Goal: Subscribe to service/newsletter

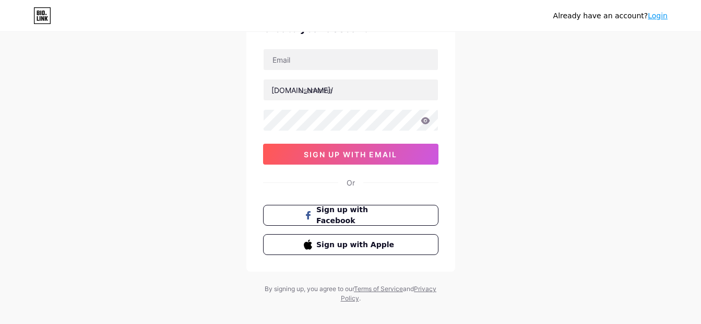
scroll to position [76, 0]
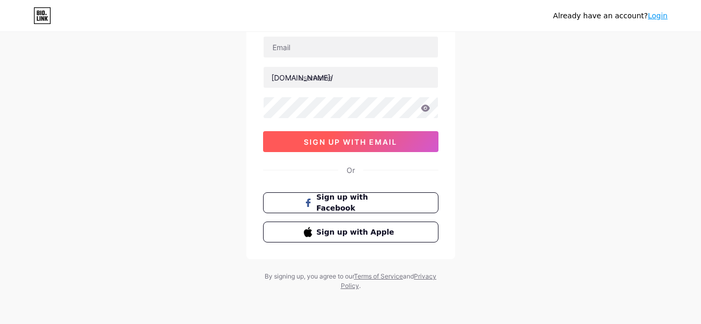
click at [379, 138] on span "sign up with email" at bounding box center [350, 141] width 93 height 9
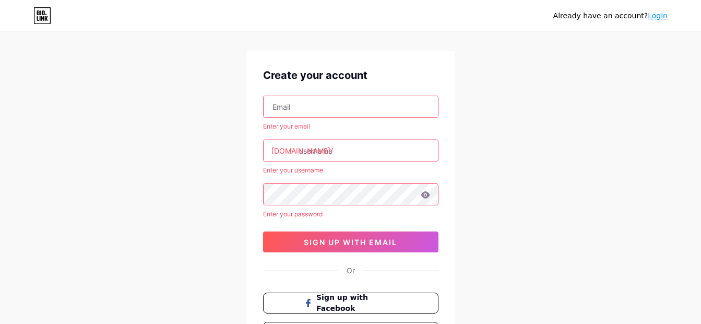
scroll to position [12, 0]
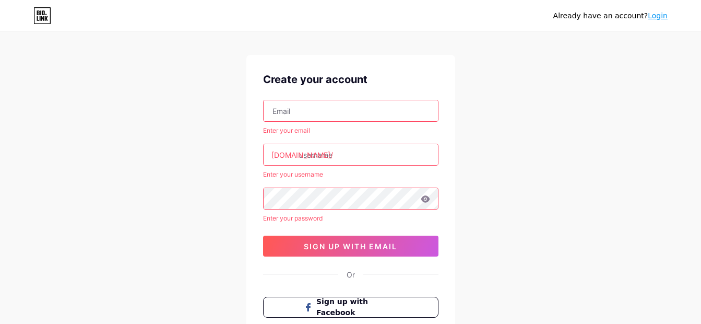
click at [663, 16] on link "Login" at bounding box center [658, 15] width 20 height 8
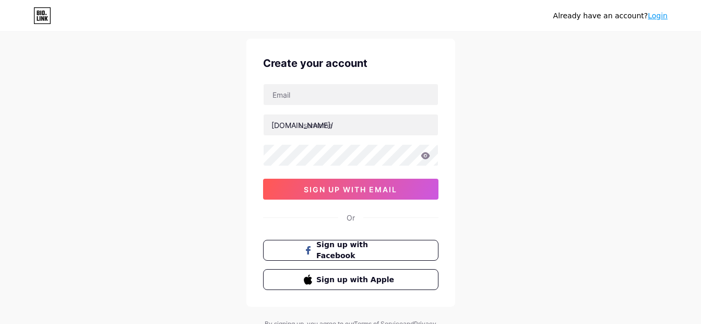
scroll to position [52, 0]
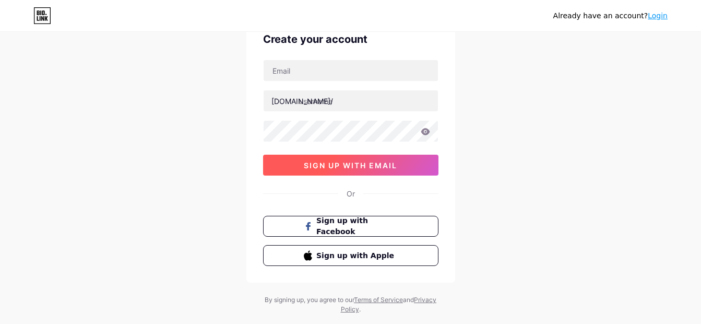
click at [384, 163] on span "sign up with email" at bounding box center [350, 165] width 93 height 9
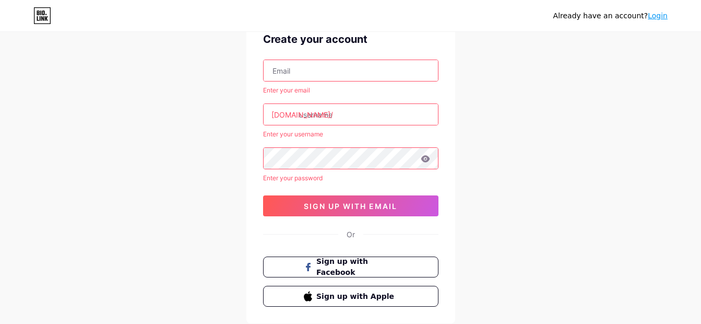
click at [341, 109] on input "text" at bounding box center [351, 114] width 174 height 21
click at [309, 71] on input "text" at bounding box center [351, 70] width 174 height 21
click at [512, 222] on div "Already have an account? Login Create your account Enter your email bio.link/ E…" at bounding box center [350, 168] width 701 height 440
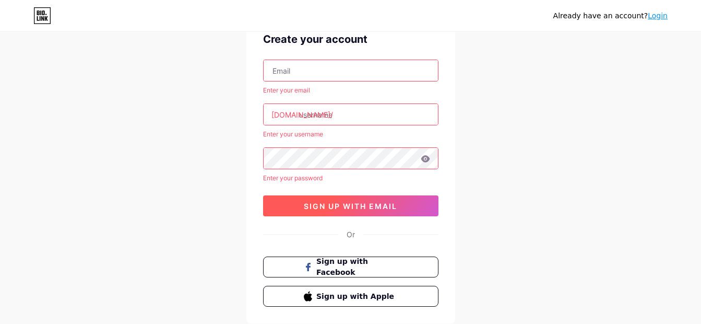
click at [366, 207] on span "sign up with email" at bounding box center [350, 206] width 93 height 9
click at [383, 204] on span "sign up with email" at bounding box center [350, 206] width 93 height 9
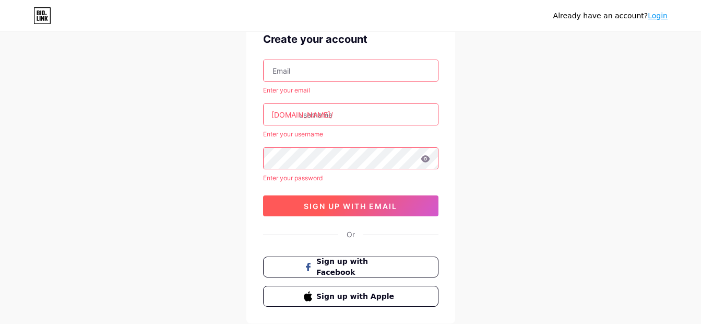
click at [383, 204] on span "sign up with email" at bounding box center [350, 206] width 93 height 9
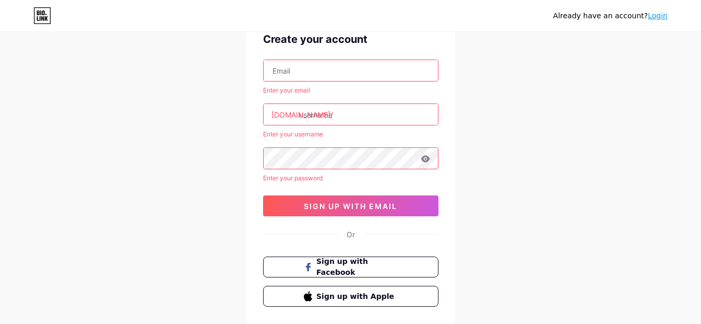
click at [322, 70] on input "text" at bounding box center [351, 70] width 174 height 21
click at [282, 73] on input "text" at bounding box center [351, 70] width 174 height 21
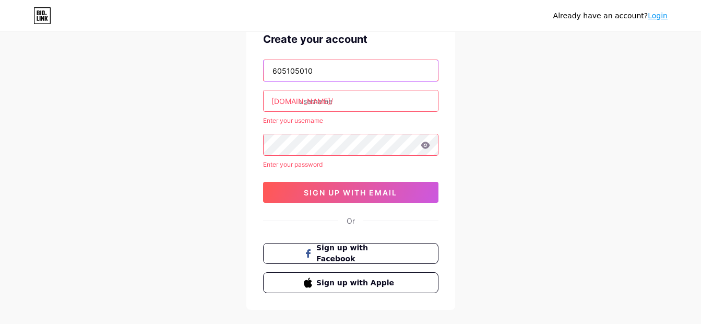
type input "6051050109"
click at [324, 61] on input "6051050109" at bounding box center [351, 70] width 174 height 21
click at [317, 62] on input "text" at bounding box center [351, 70] width 174 height 21
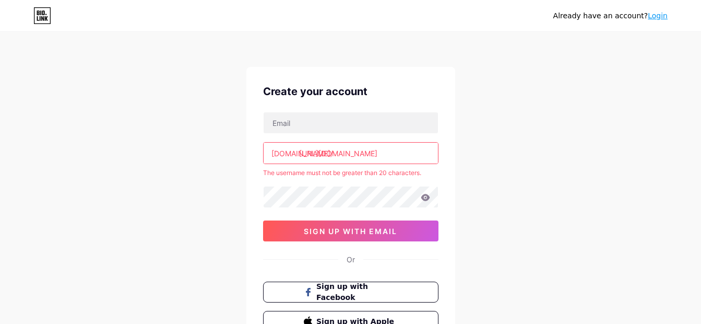
click at [655, 16] on link "Login" at bounding box center [658, 15] width 20 height 8
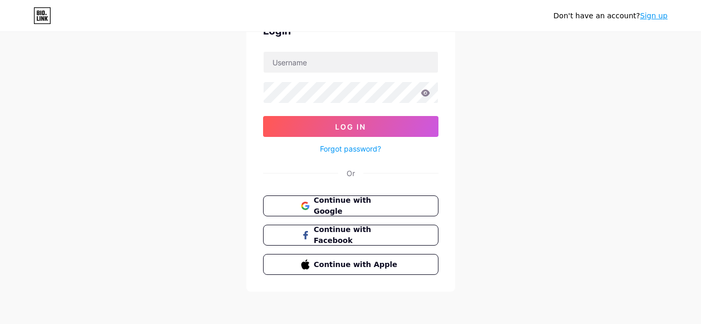
scroll to position [61, 0]
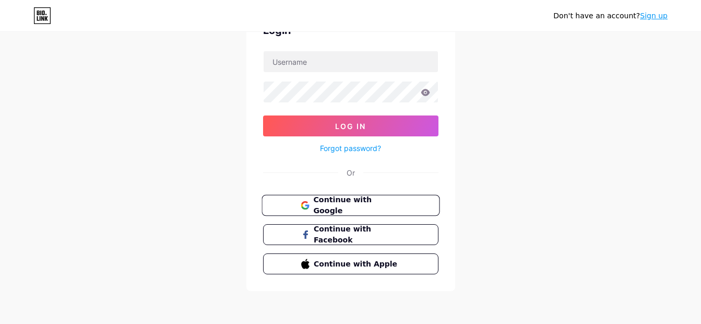
click at [375, 199] on span "Continue with Google" at bounding box center [356, 205] width 87 height 22
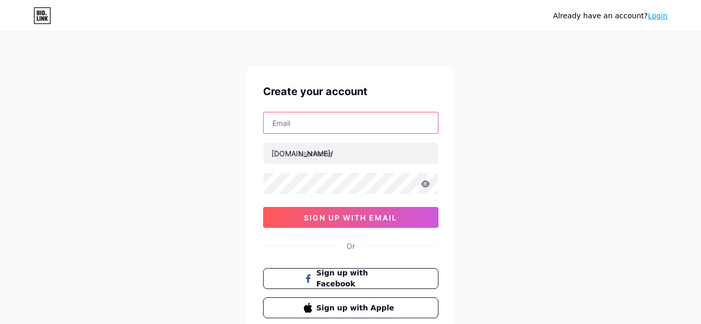
click at [313, 129] on input "text" at bounding box center [351, 122] width 174 height 21
type input "[EMAIL_ADDRESS][DOMAIN_NAME]"
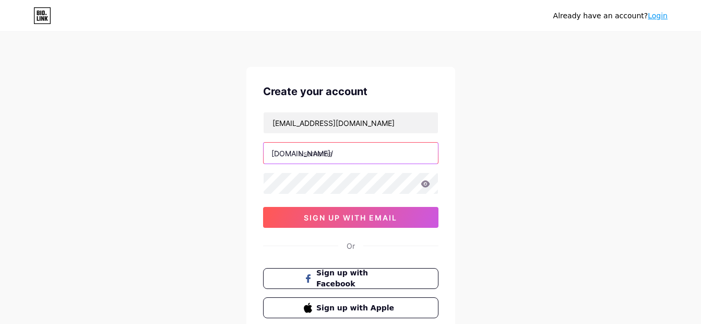
click at [323, 147] on input "text" at bounding box center [351, 153] width 174 height 21
click at [197, 193] on div "Already have an account? Login Create your account nhuquynhvma@gmail.com bio.li…" at bounding box center [350, 200] width 701 height 400
click at [321, 154] on input "text" at bounding box center [351, 153] width 174 height 21
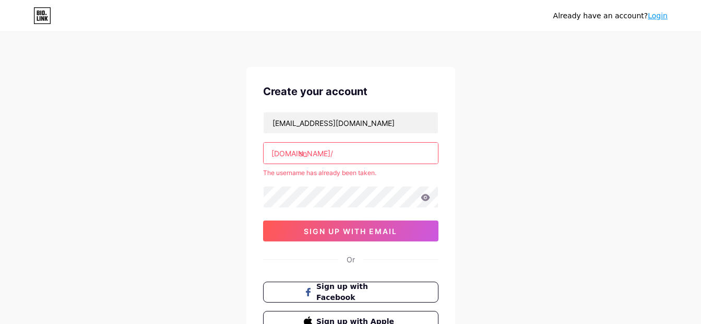
type input "s"
type input "n"
click at [315, 153] on input "sansnghienmuasam." at bounding box center [351, 153] width 174 height 21
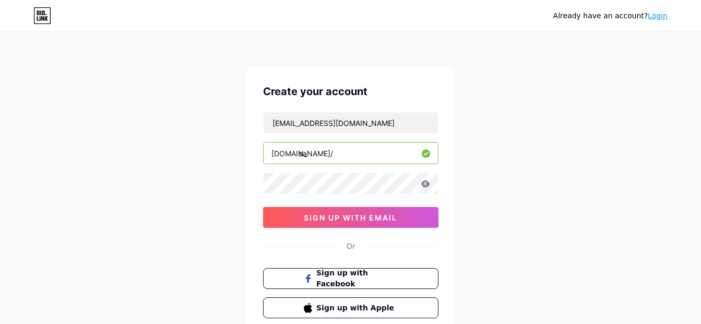
type input "s"
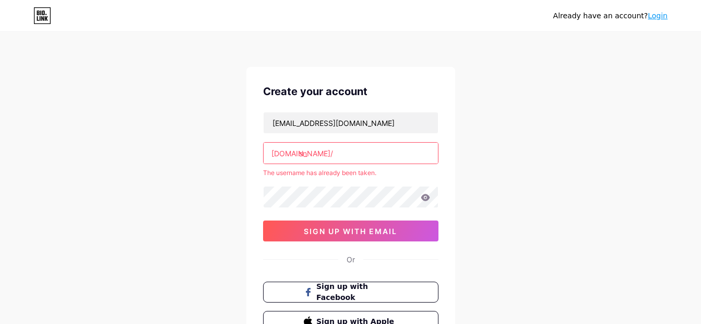
type input "s"
type input "a"
click at [353, 151] on input "text" at bounding box center [351, 153] width 174 height 21
paste input "nghienmuasamnamdealhoi"
click at [594, 253] on div "Already have an account? Login Create your account nhuquynhvma@gmail.com bio.li…" at bounding box center [350, 206] width 701 height 413
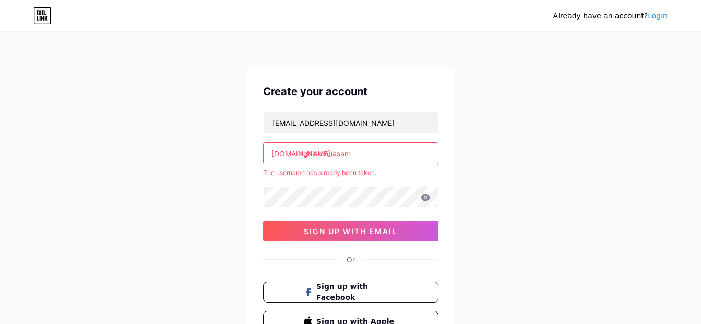
click at [391, 208] on div "nhuquynhvma@gmail.com bio.link/ nghienmuasam The username has already been take…" at bounding box center [350, 177] width 175 height 130
click at [362, 152] on input "nghienmuasam" at bounding box center [351, 153] width 174 height 21
type input "n"
type input "s"
click at [333, 151] on input "s" at bounding box center [351, 153] width 174 height 21
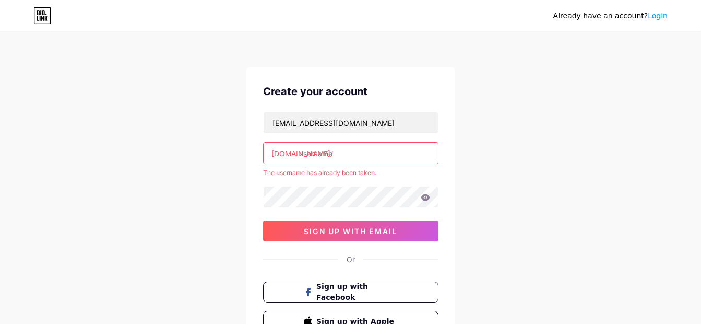
paste input "sansaledasan"
type input "sansaledasan"
click at [610, 204] on div "Already have an account? Login Create your account nhuquynhvma@gmail.com bio.li…" at bounding box center [350, 206] width 701 height 413
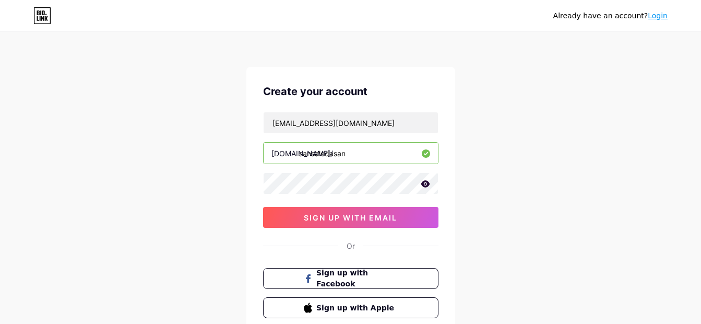
click at [428, 185] on icon at bounding box center [425, 183] width 9 height 7
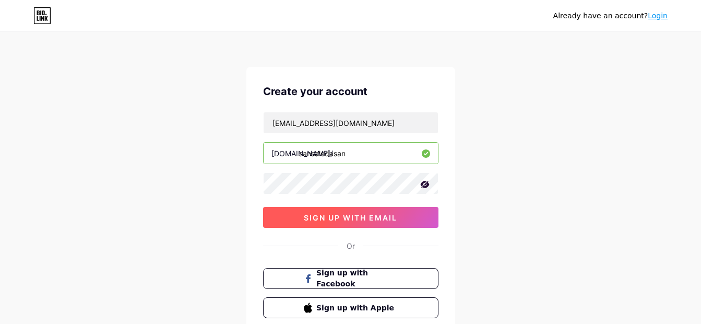
click at [368, 216] on span "sign up with email" at bounding box center [350, 217] width 93 height 9
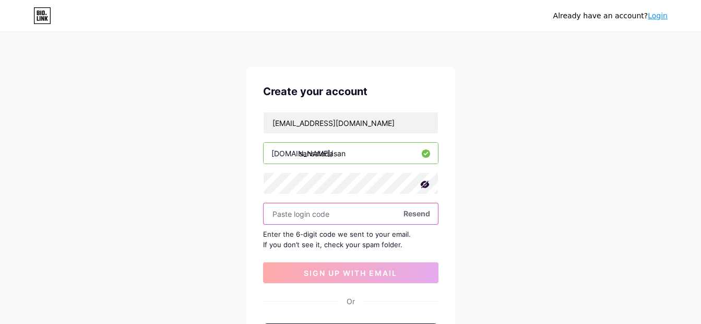
click at [324, 213] on input "text" at bounding box center [351, 213] width 174 height 21
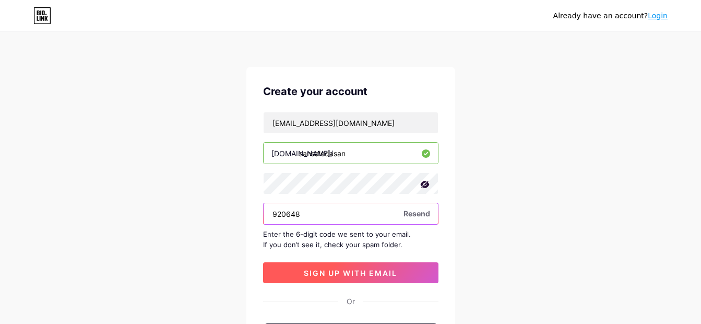
type input "920648"
click at [389, 266] on button "sign up with email" at bounding box center [350, 272] width 175 height 21
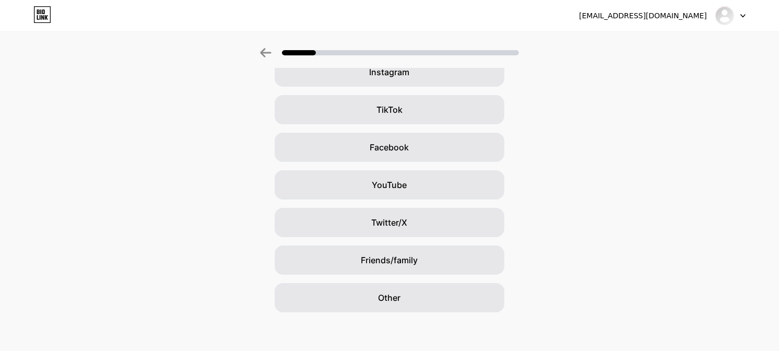
scroll to position [99, 0]
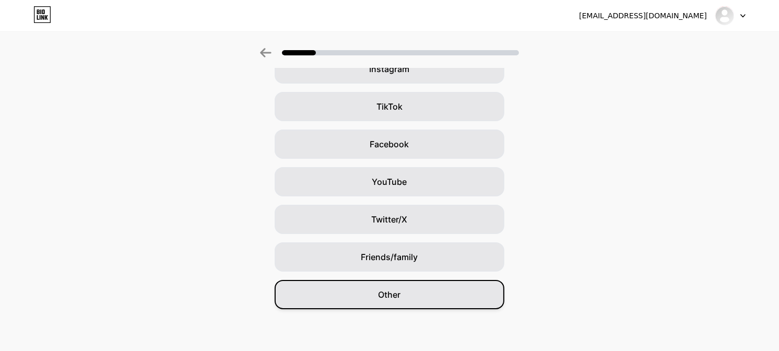
click at [403, 301] on div "Other" at bounding box center [390, 294] width 230 height 29
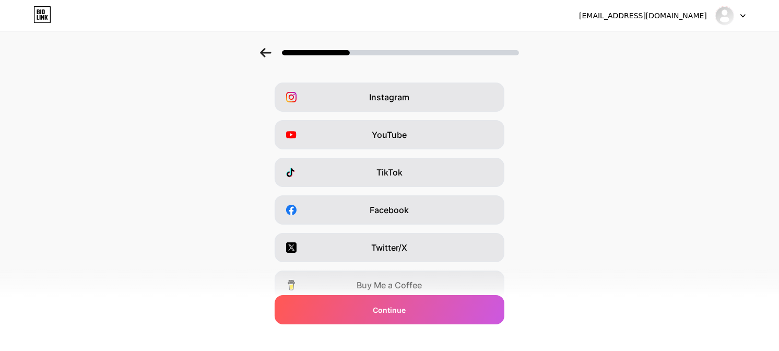
scroll to position [0, 0]
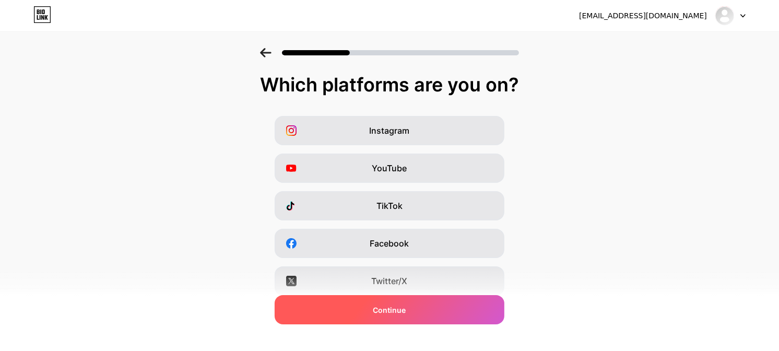
click at [425, 316] on div "Continue" at bounding box center [390, 309] width 230 height 29
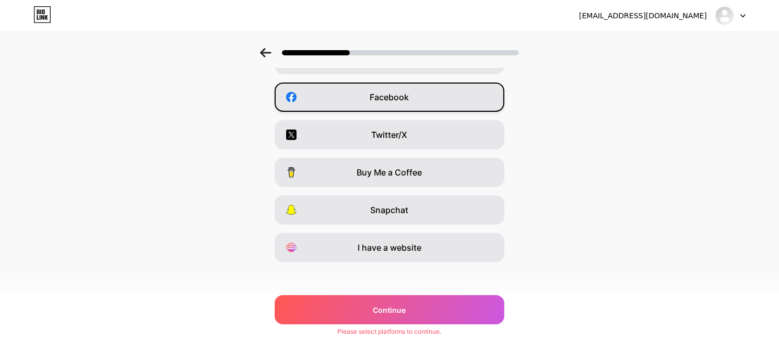
scroll to position [151, 0]
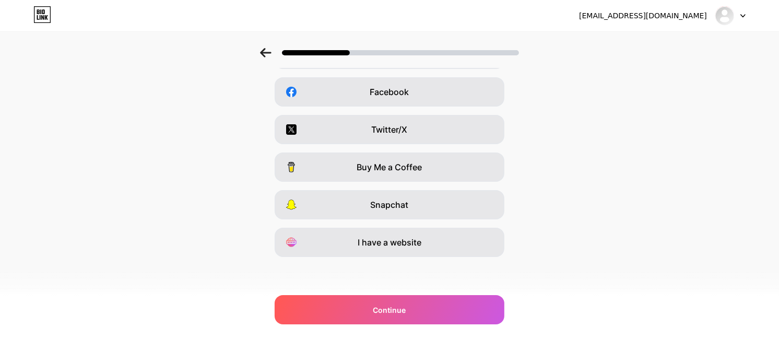
click at [271, 53] on icon at bounding box center [265, 52] width 11 height 9
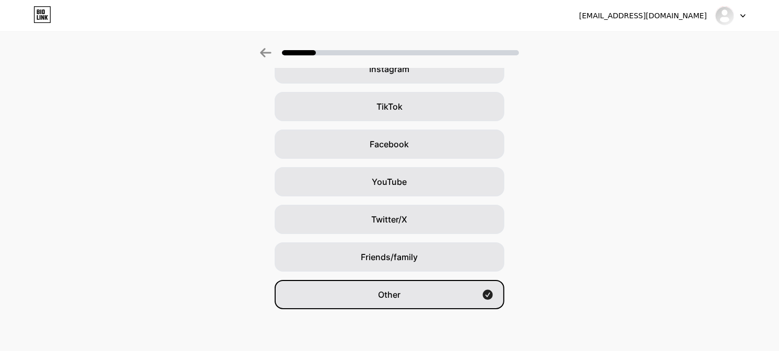
scroll to position [99, 0]
click at [268, 49] on icon at bounding box center [265, 52] width 11 height 9
click at [269, 55] on icon at bounding box center [265, 52] width 11 height 9
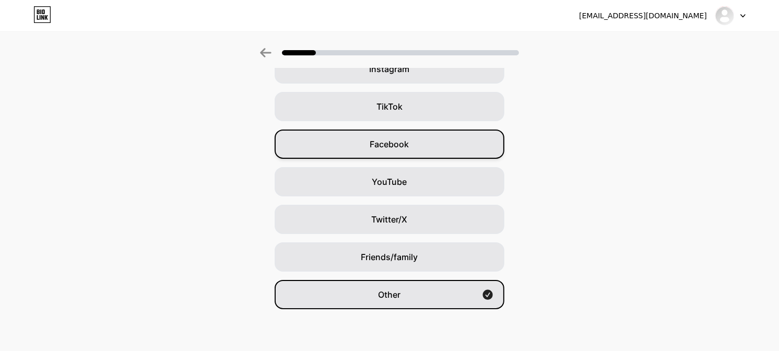
click at [403, 152] on div "Facebook" at bounding box center [390, 144] width 230 height 29
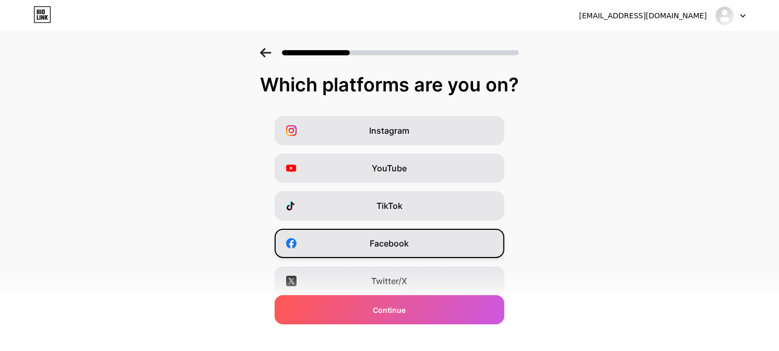
click at [409, 244] on span "Facebook" at bounding box center [389, 243] width 39 height 13
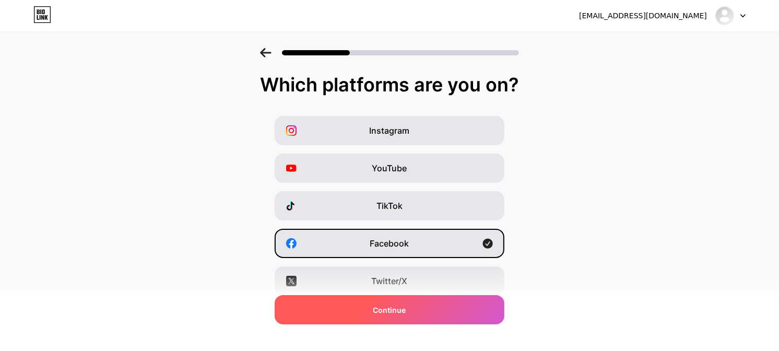
click at [406, 314] on span "Continue" at bounding box center [389, 309] width 33 height 11
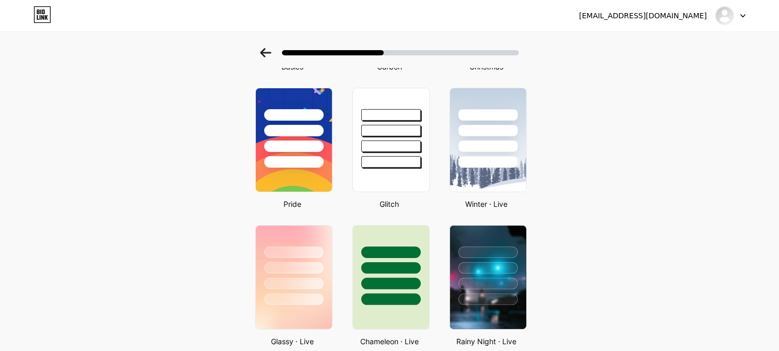
scroll to position [174, 0]
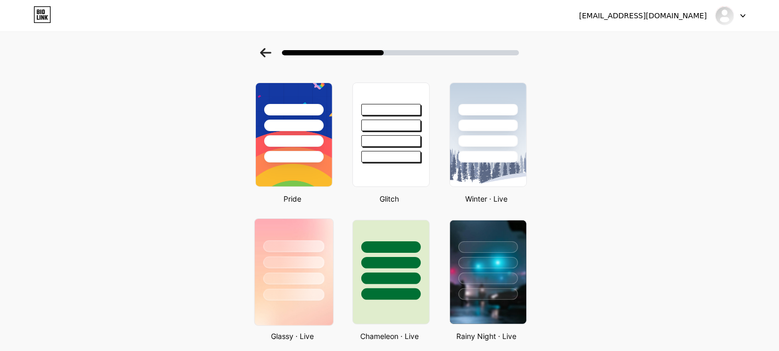
click at [301, 258] on div at bounding box center [293, 262] width 61 height 12
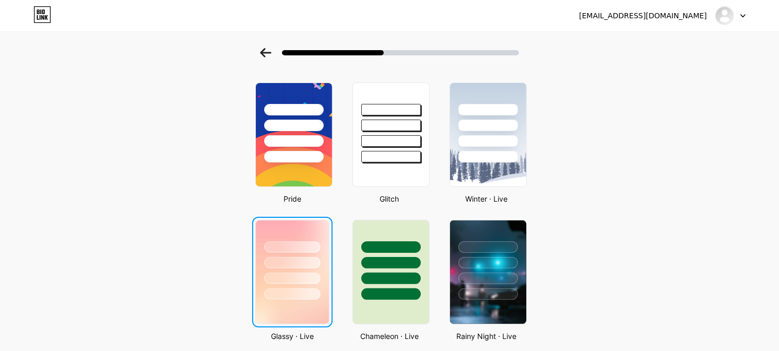
scroll to position [0, 0]
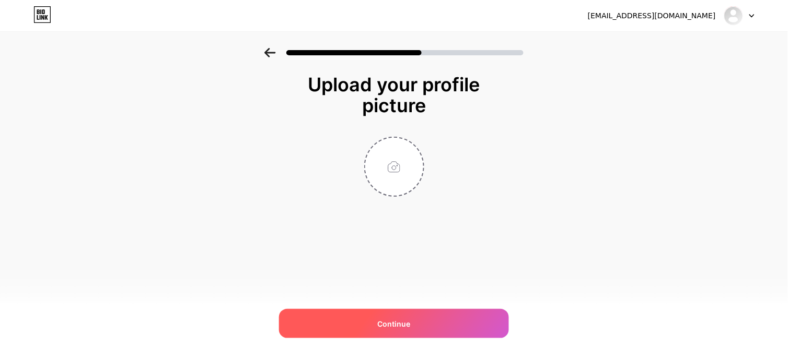
click at [435, 323] on div "Continue" at bounding box center [394, 323] width 230 height 29
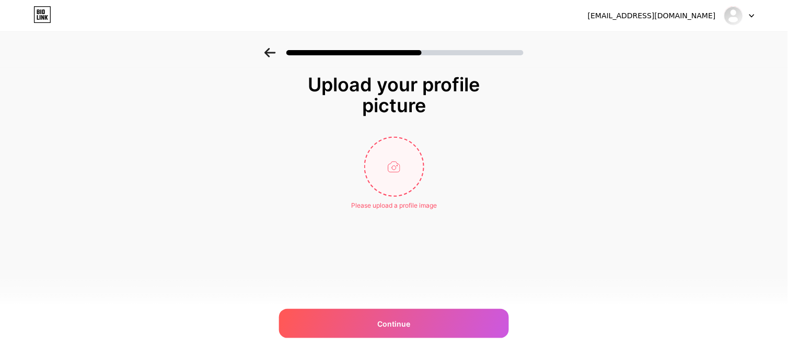
click at [394, 155] on input "file" at bounding box center [394, 167] width 58 height 58
type input "C:\fakepath\ab6131de8913b6ea5ac41bd9d0fbbda1.jpg"
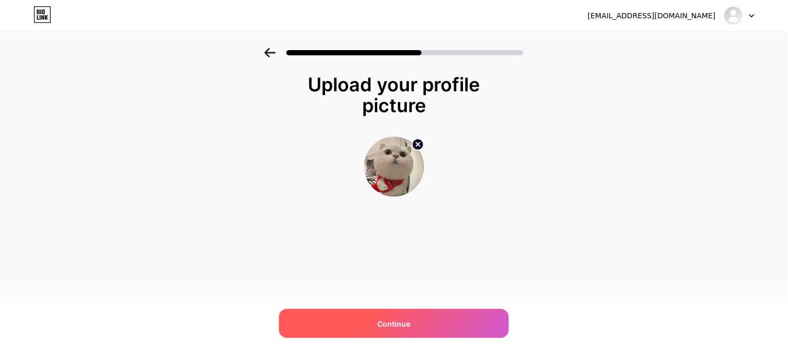
click at [399, 323] on div "Continue" at bounding box center [394, 323] width 230 height 29
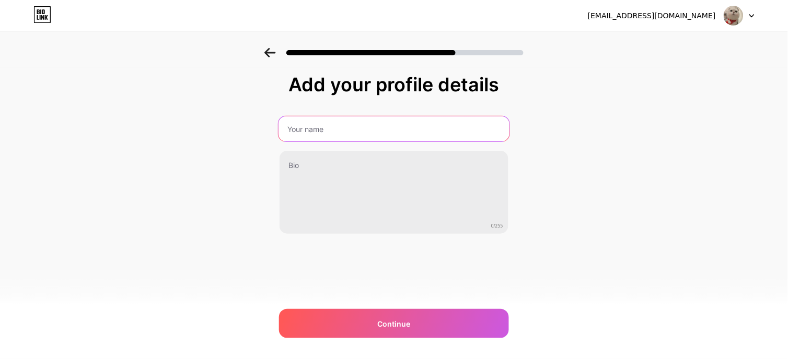
click at [339, 133] on input "text" at bounding box center [393, 128] width 231 height 25
type input "Đinh Thị Như Quỳnh"
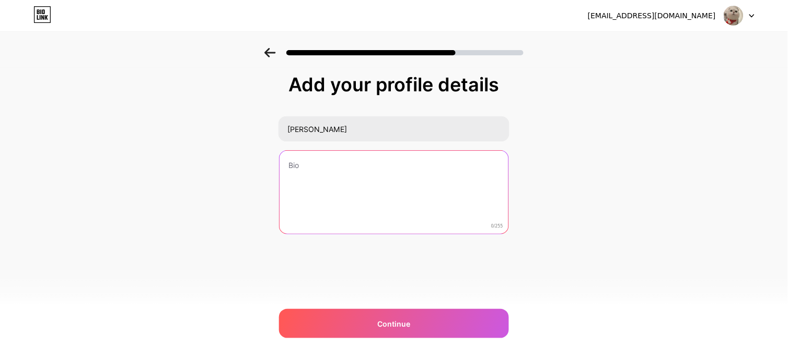
click at [324, 171] on textarea at bounding box center [393, 193] width 229 height 84
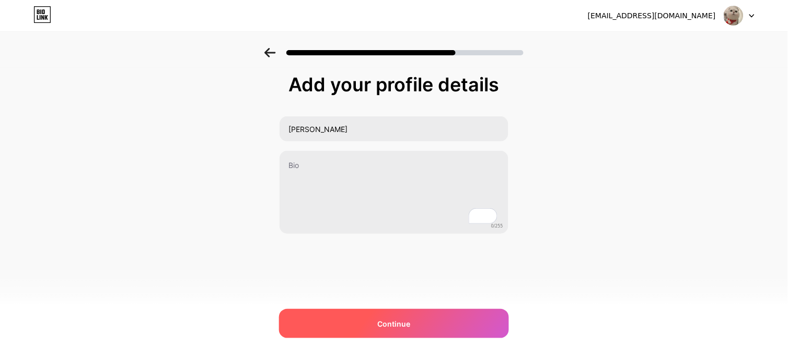
click at [376, 318] on div "Continue" at bounding box center [394, 323] width 230 height 29
click at [399, 320] on div at bounding box center [394, 323] width 230 height 29
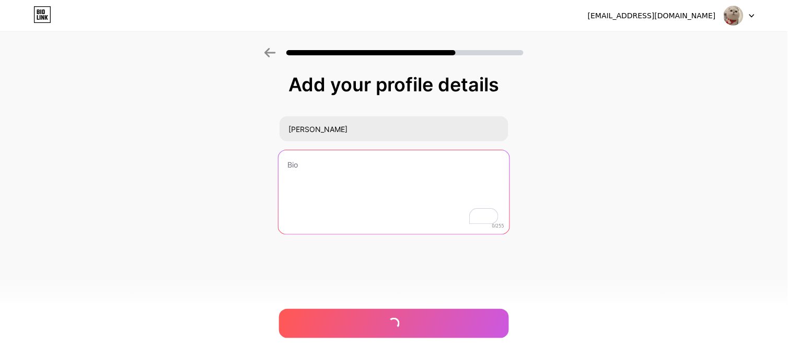
click at [336, 178] on textarea "To enrich screen reader interactions, please activate Accessibility in Grammarl…" at bounding box center [393, 192] width 231 height 85
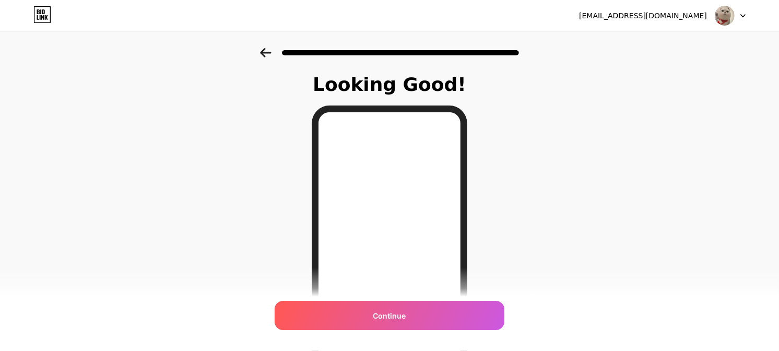
click at [272, 48] on icon at bounding box center [265, 52] width 11 height 9
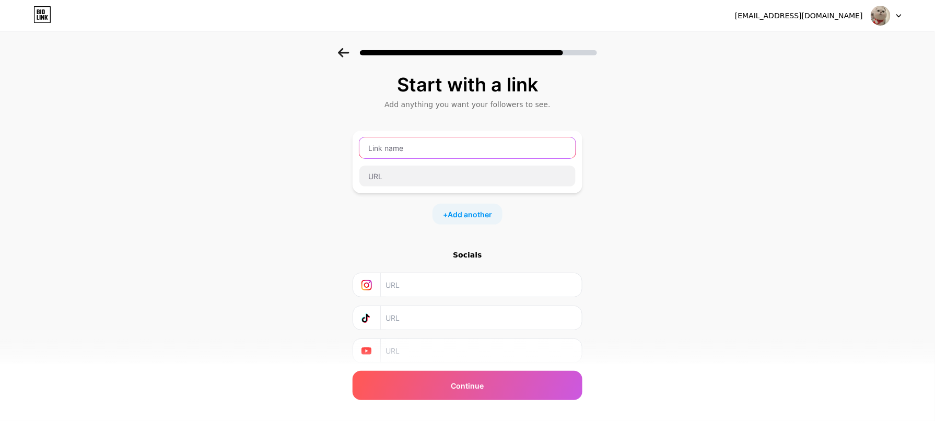
click at [481, 139] on input "text" at bounding box center [467, 147] width 216 height 21
click at [471, 155] on input "text" at bounding box center [467, 147] width 216 height 21
paste input "Tham gia nhóm Zalo tại đây"
type input "Tham gia nhóm Zalo tại đây"
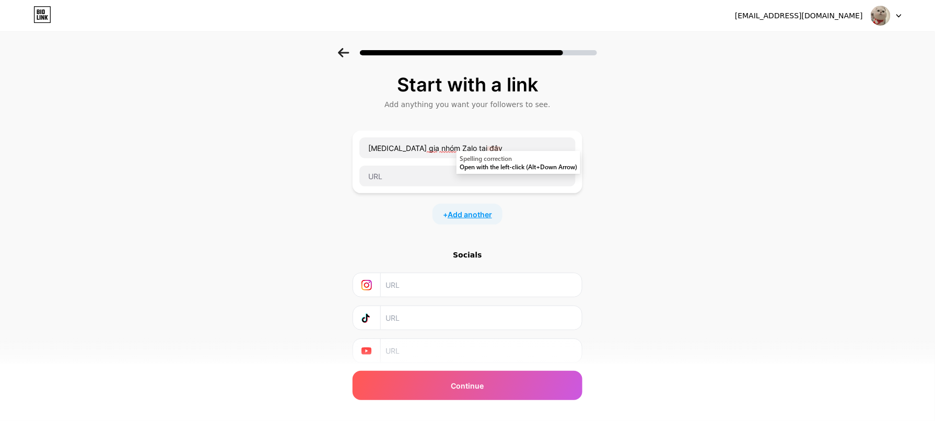
click at [492, 214] on span "Add another" at bounding box center [470, 214] width 44 height 11
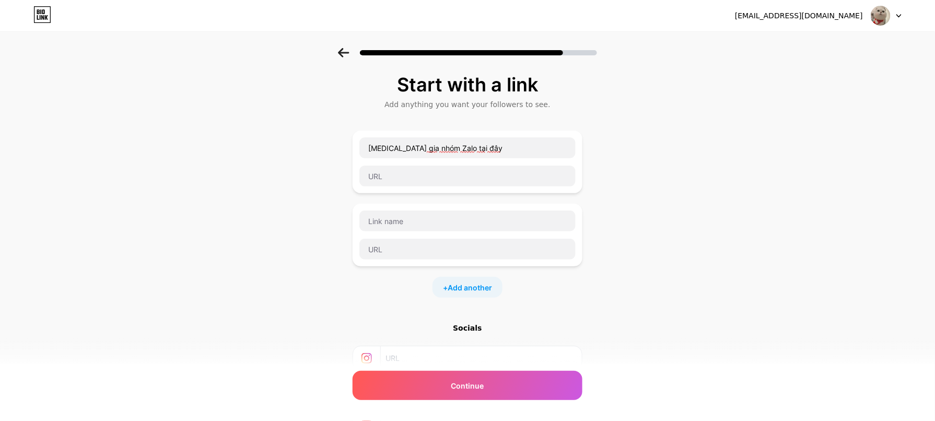
click at [411, 191] on div "Tham gia nhóm Zalo tại đây" at bounding box center [468, 162] width 230 height 63
click at [412, 180] on input "text" at bounding box center [467, 176] width 216 height 21
paste input "https://zalo.me/g/ixkogc094"
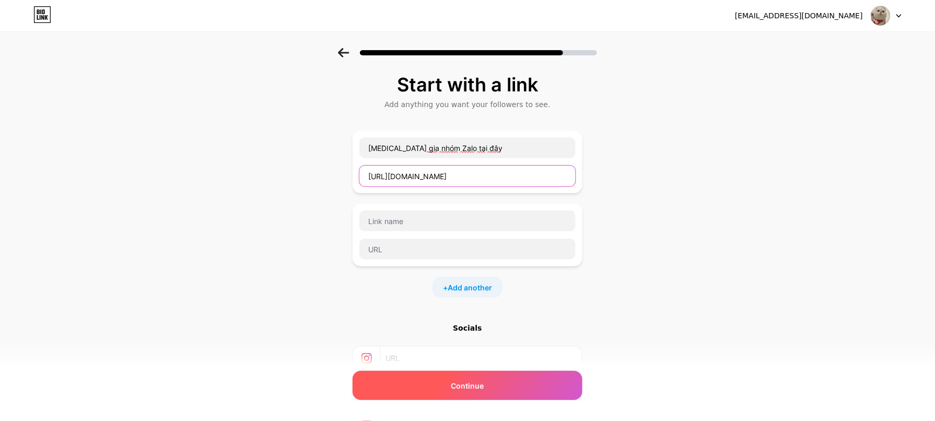
type input "https://zalo.me/g/ixkogc094"
click at [491, 323] on div "Continue" at bounding box center [468, 385] width 230 height 29
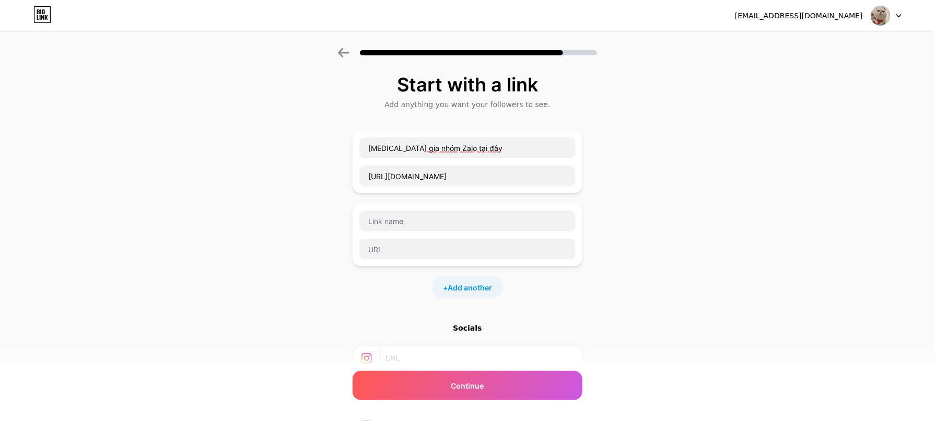
scroll to position [111, 0]
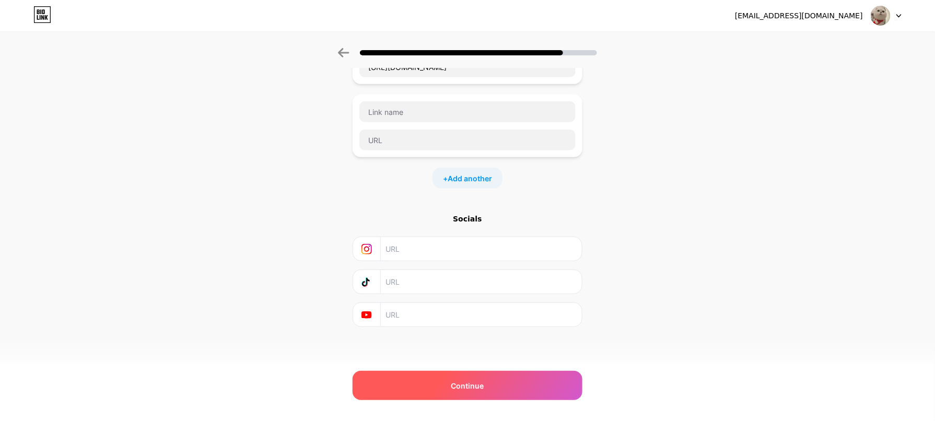
click at [494, 323] on div "Continue" at bounding box center [468, 385] width 230 height 29
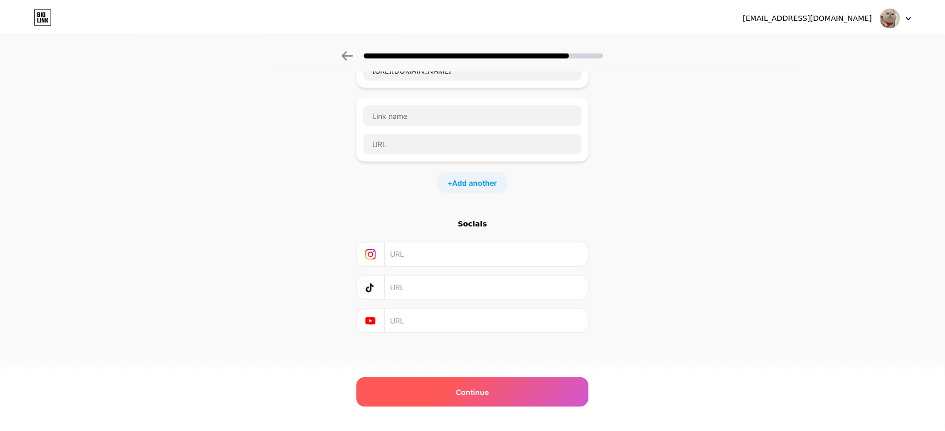
scroll to position [0, 0]
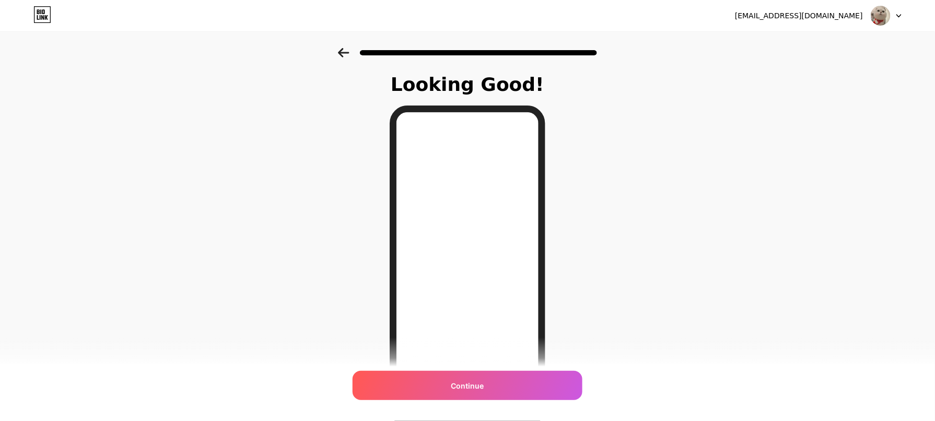
click at [475, 323] on span "Continue" at bounding box center [467, 385] width 33 height 11
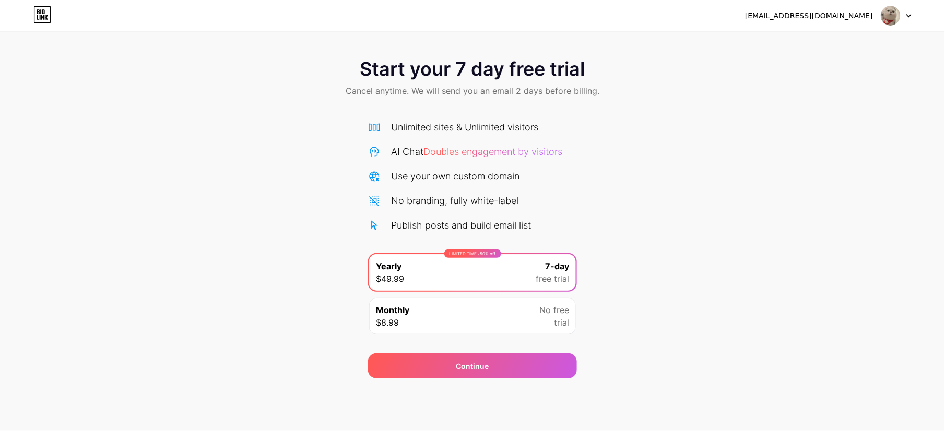
click at [509, 323] on div "Monthly $8.99 No free trial" at bounding box center [472, 316] width 207 height 37
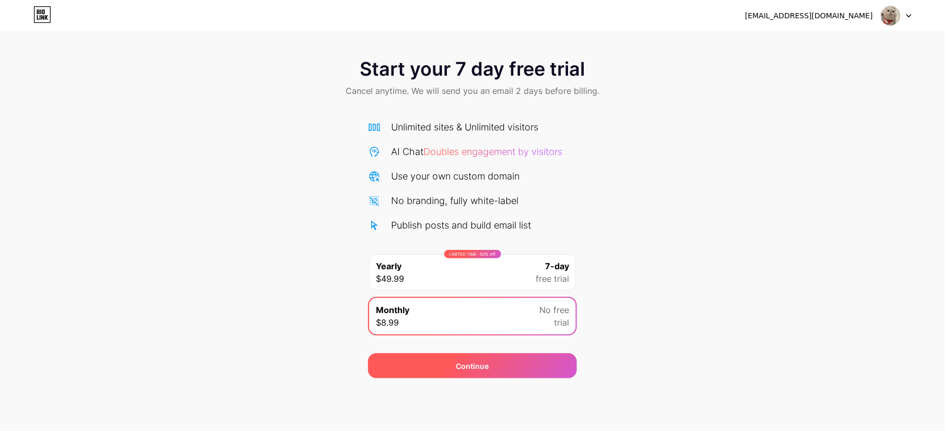
click at [517, 323] on div "Continue" at bounding box center [472, 366] width 209 height 25
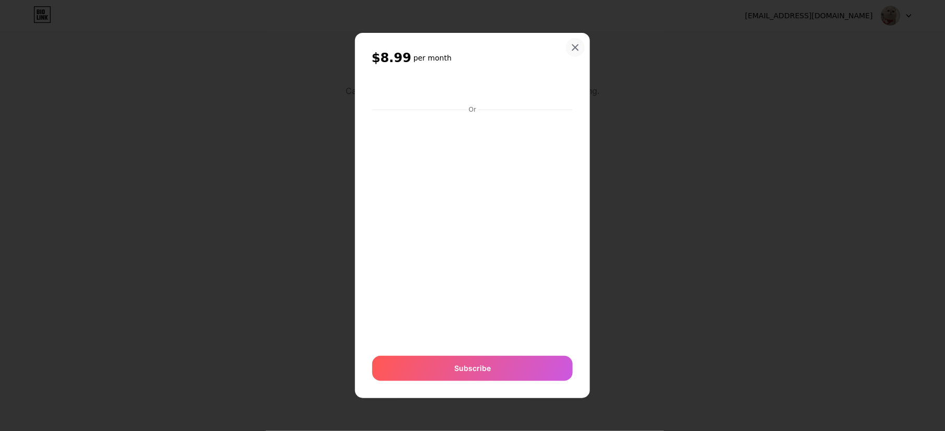
click at [573, 39] on div at bounding box center [575, 47] width 19 height 19
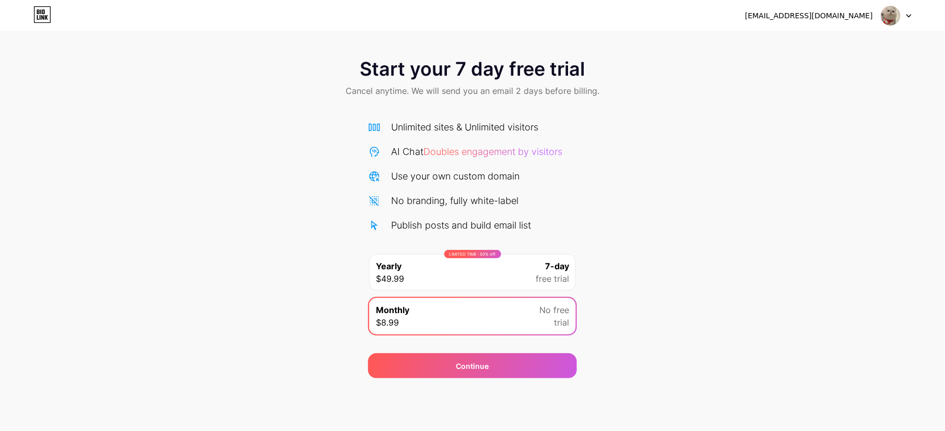
click at [40, 7] on icon at bounding box center [42, 14] width 18 height 17
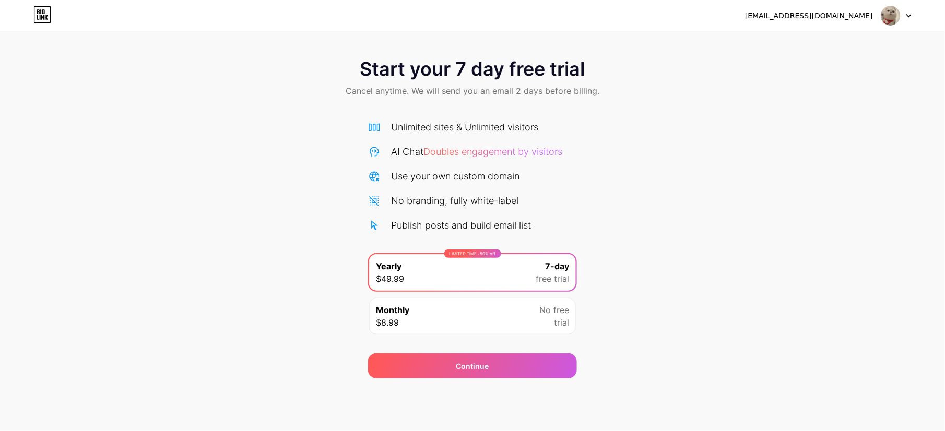
click at [488, 311] on div "Monthly $8.99 No free trial" at bounding box center [472, 316] width 207 height 37
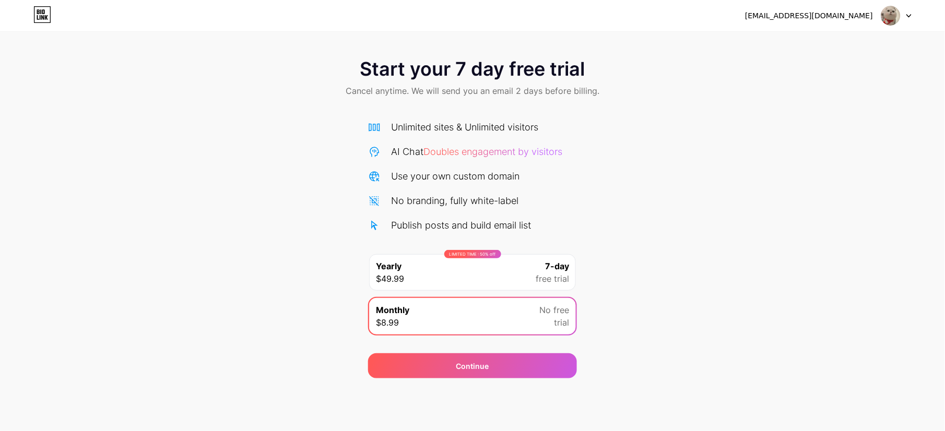
click at [487, 323] on div "Continue" at bounding box center [472, 360] width 209 height 38
click at [489, 323] on span "Continue" at bounding box center [472, 366] width 33 height 11
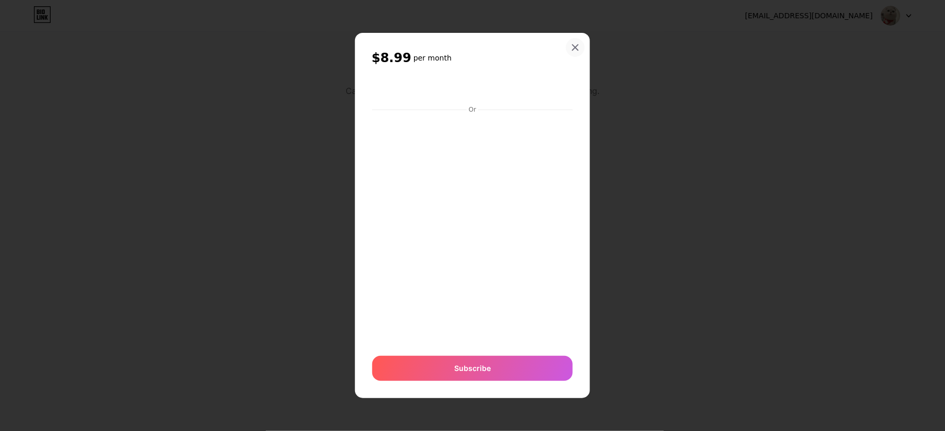
click at [573, 47] on icon at bounding box center [575, 47] width 8 height 8
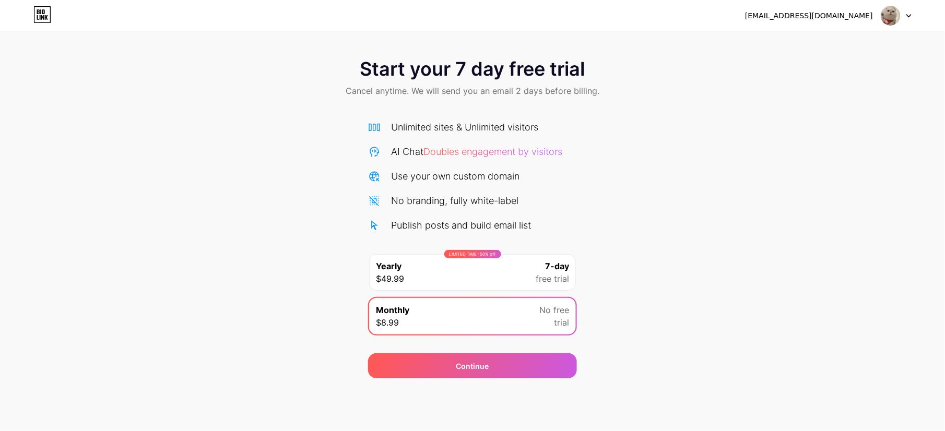
click at [39, 17] on icon at bounding box center [42, 14] width 18 height 17
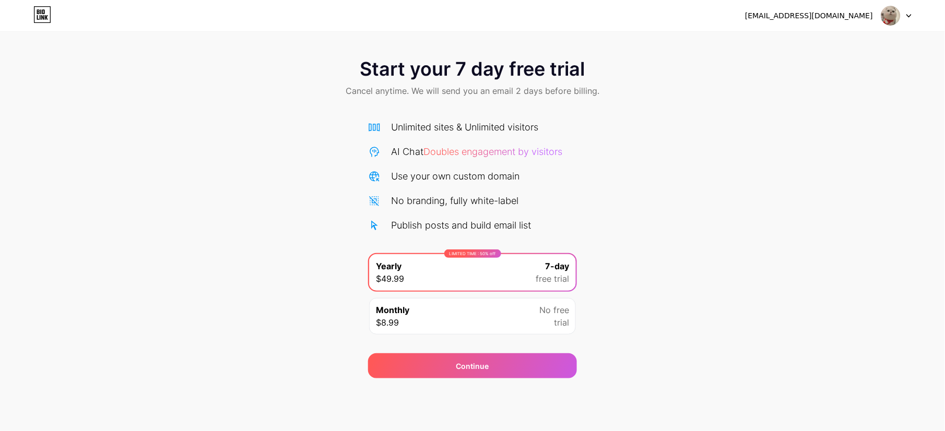
click at [42, 16] on icon at bounding box center [42, 14] width 18 height 17
click at [701, 15] on div at bounding box center [897, 15] width 30 height 19
click at [253, 63] on div "Start your 7 day free trial Cancel anytime. We will send you an email 2 days be…" at bounding box center [472, 79] width 945 height 62
click at [243, 313] on div "Start your 7 day free trial Cancel anytime. We will send you an email 2 days be…" at bounding box center [472, 213] width 945 height 331
click at [425, 313] on div "Monthly $8.99 No free trial" at bounding box center [472, 316] width 207 height 37
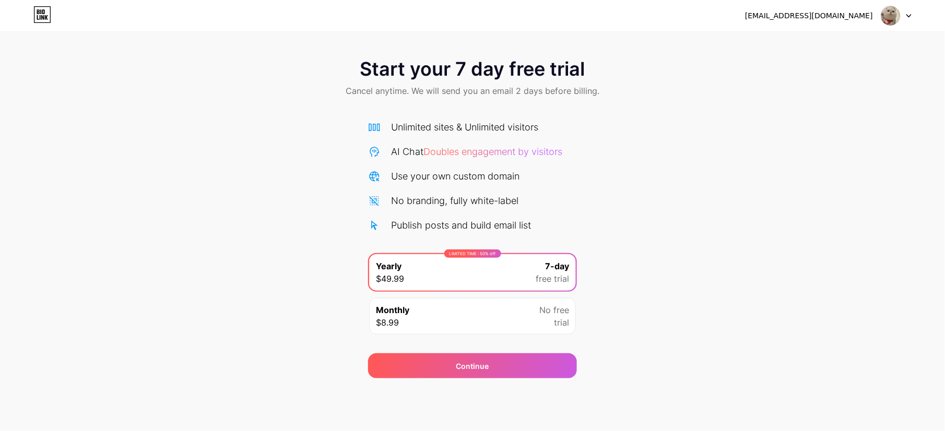
click at [542, 322] on div "No free trial" at bounding box center [555, 316] width 30 height 25
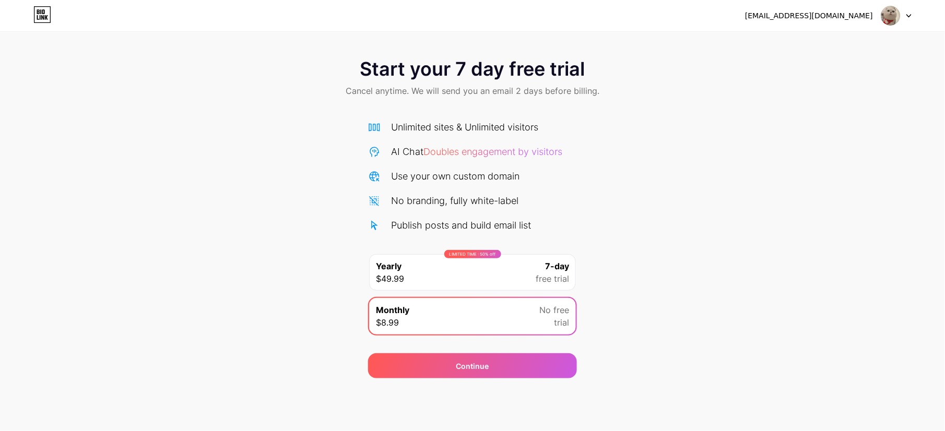
click at [478, 149] on span "Doubles engagement by visitors" at bounding box center [493, 151] width 139 height 11
click at [503, 368] on div "Continue" at bounding box center [472, 366] width 209 height 25
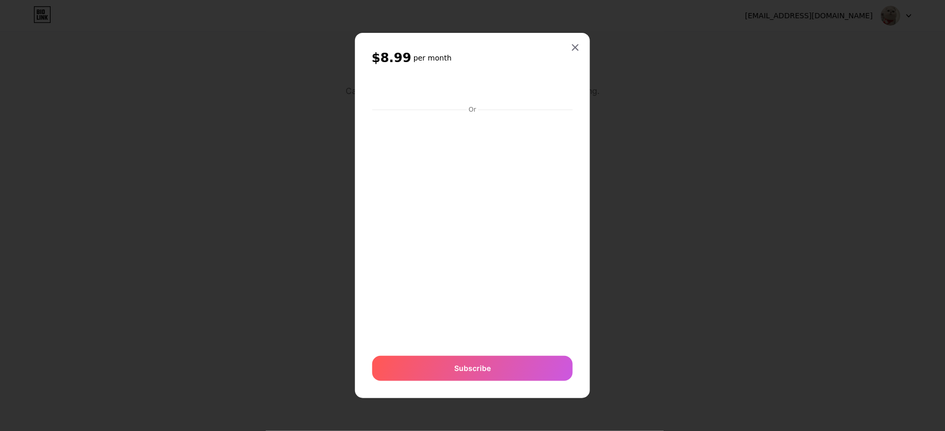
drag, startPoint x: 640, startPoint y: 226, endPoint x: 617, endPoint y: 221, distance: 22.8
click at [639, 225] on div at bounding box center [472, 215] width 945 height 431
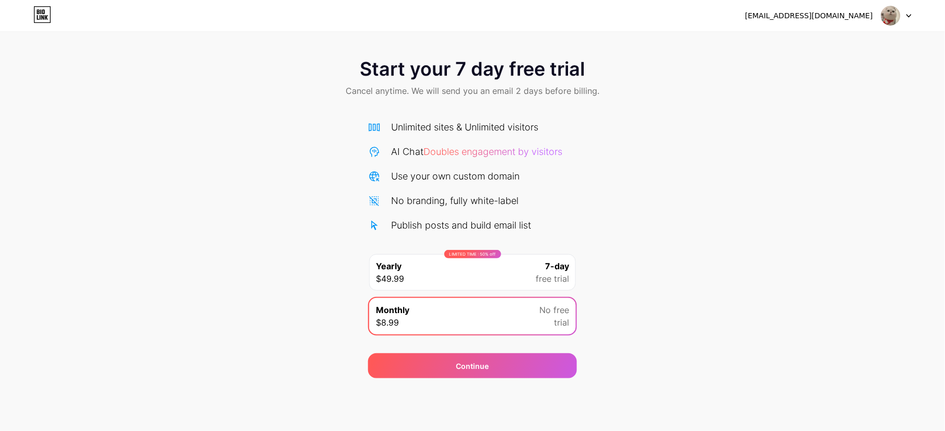
click at [434, 320] on div "Monthly $8.99 No free trial" at bounding box center [472, 316] width 207 height 37
click at [473, 367] on span "Continue" at bounding box center [472, 366] width 33 height 11
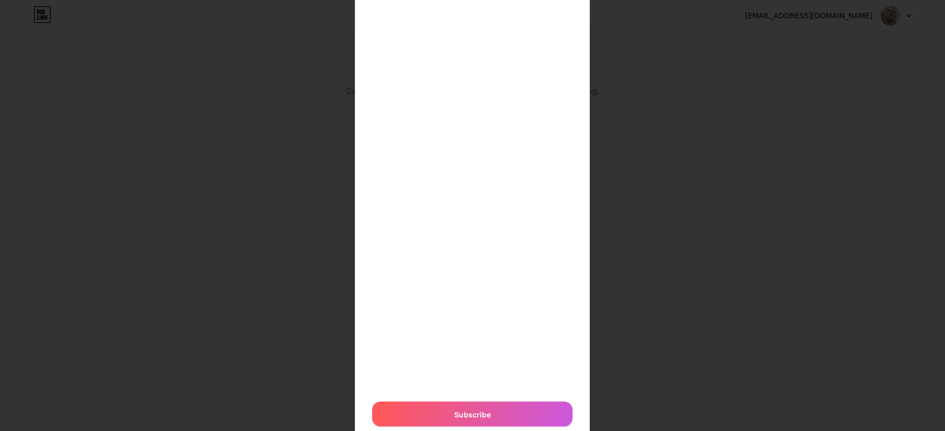
scroll to position [139, 0]
click at [338, 307] on div "$8.99 per month Or Subscribe" at bounding box center [472, 164] width 945 height 606
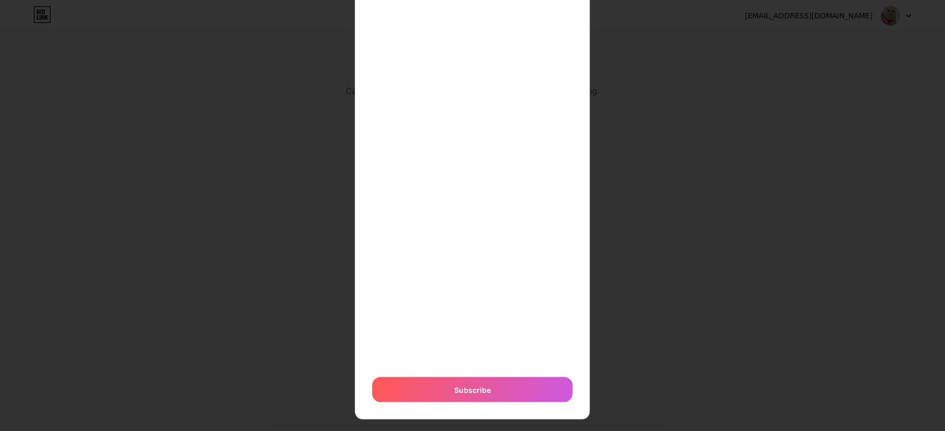
scroll to position [174, 0]
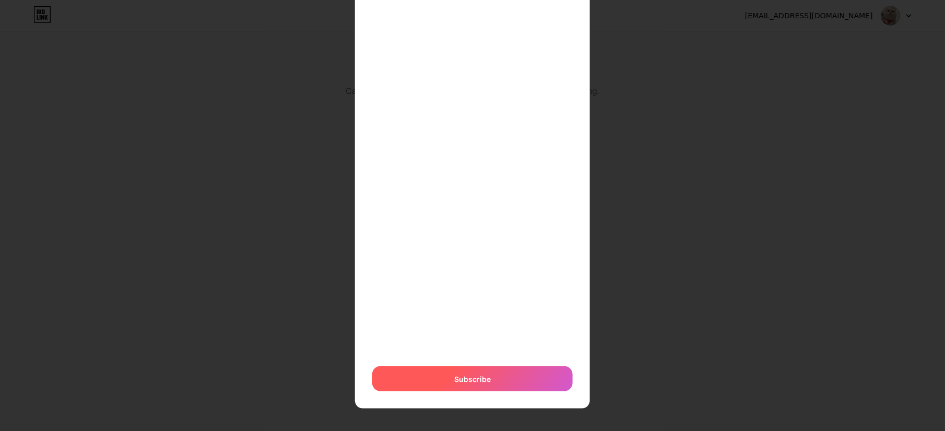
click at [454, 376] on span "Subscribe" at bounding box center [472, 379] width 37 height 11
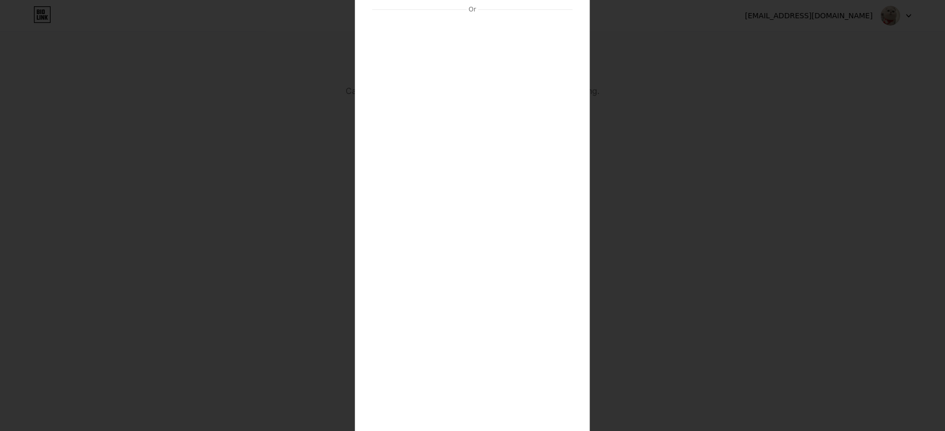
scroll to position [0, 0]
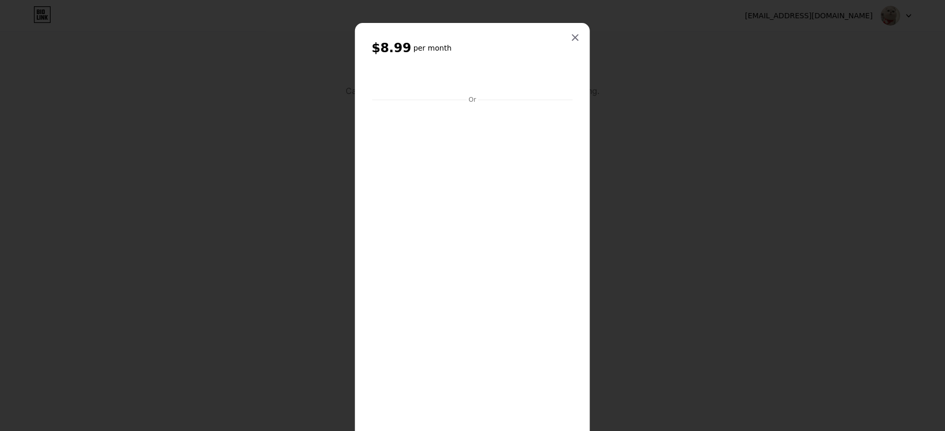
drag, startPoint x: 575, startPoint y: 39, endPoint x: 576, endPoint y: 31, distance: 7.3
click at [575, 39] on div at bounding box center [575, 37] width 19 height 19
